Goal: Task Accomplishment & Management: Manage account settings

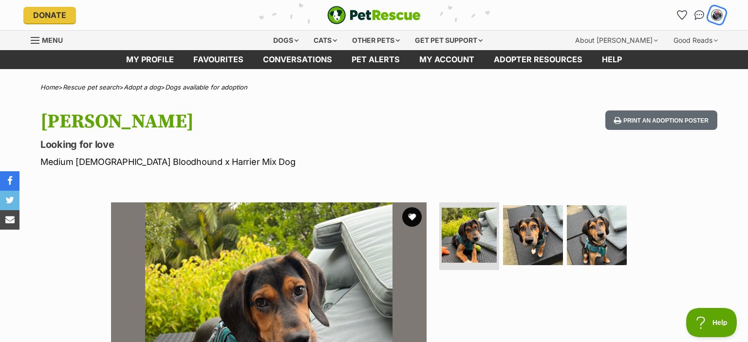
click at [719, 14] on img "My account" at bounding box center [716, 15] width 13 height 13
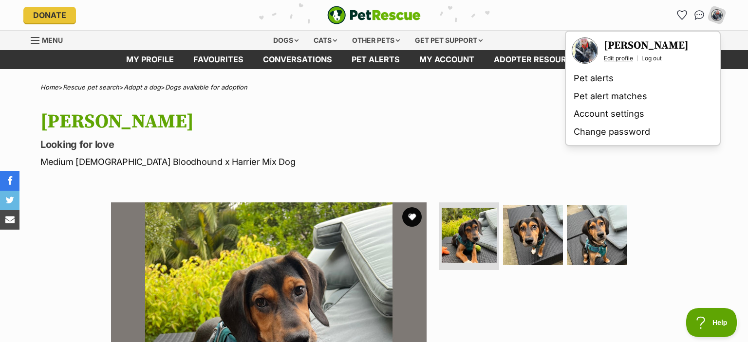
click at [614, 58] on link "Edit profile" at bounding box center [618, 59] width 29 height 8
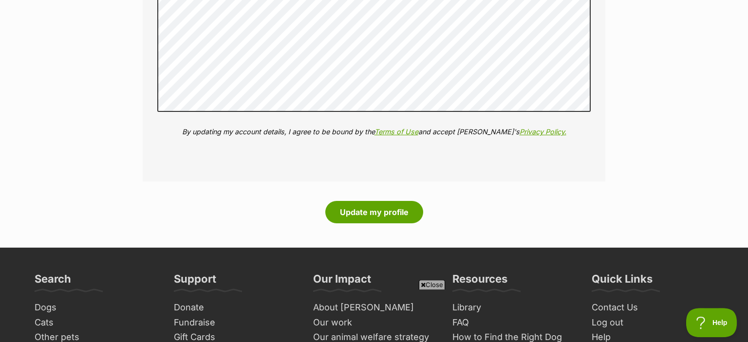
scroll to position [1543, 0]
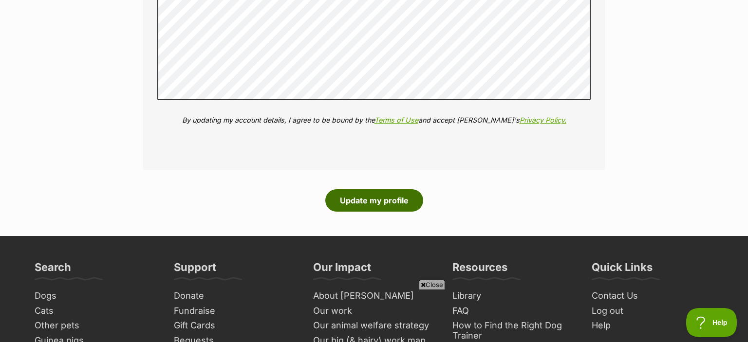
click at [367, 191] on button "Update my profile" at bounding box center [374, 200] width 98 height 22
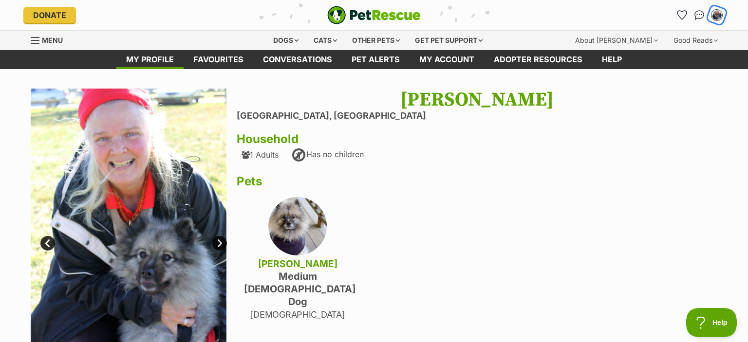
click at [714, 13] on img "My account" at bounding box center [716, 15] width 13 height 13
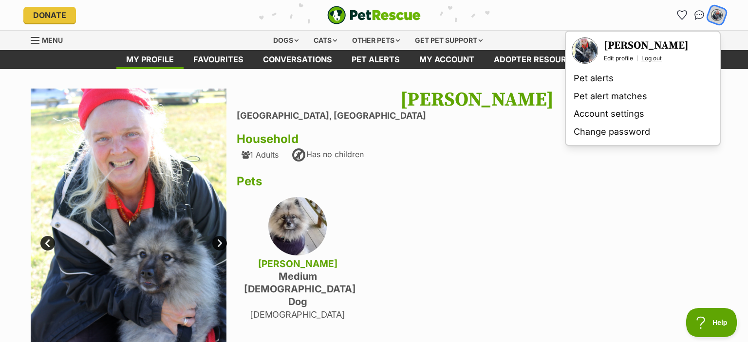
click at [653, 56] on link "Log out" at bounding box center [651, 59] width 20 height 8
